Goal: Task Accomplishment & Management: Use online tool/utility

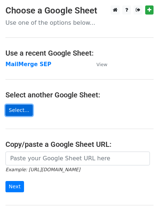
click at [16, 108] on link "Select..." at bounding box center [18, 110] width 27 height 11
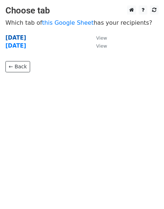
click at [23, 39] on strong "[DATE]" at bounding box center [15, 38] width 21 height 7
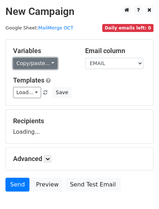
click at [33, 66] on link "Copy/paste..." at bounding box center [35, 63] width 44 height 11
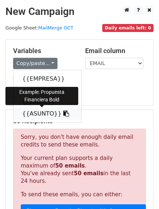
click at [36, 118] on link "{{ASUNTO}}" at bounding box center [47, 114] width 68 height 12
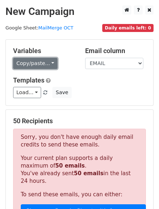
click at [28, 63] on link "Copy/paste..." at bounding box center [35, 63] width 44 height 11
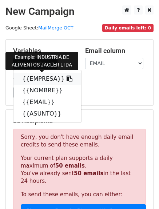
click at [33, 76] on link "{{EMPRESA}}" at bounding box center [47, 79] width 68 height 12
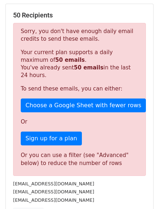
scroll to position [109, 0]
